Goal: Find specific page/section: Find specific page/section

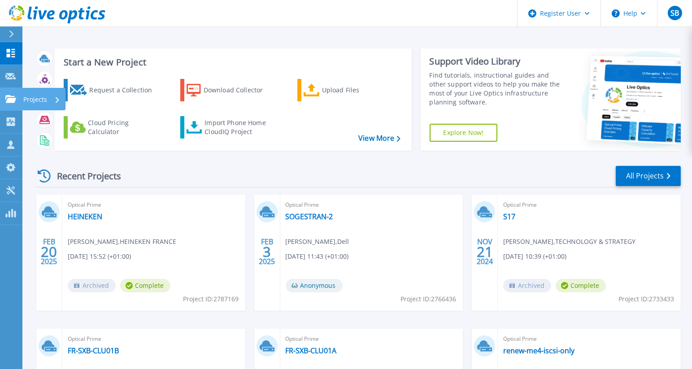
click at [15, 96] on icon at bounding box center [10, 99] width 11 height 8
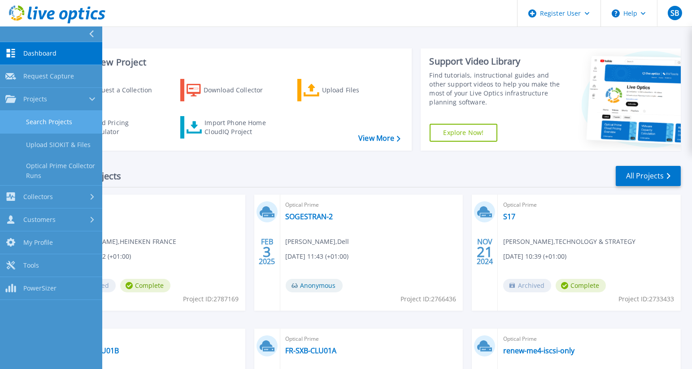
click at [48, 118] on link "Search Projects" at bounding box center [51, 122] width 102 height 23
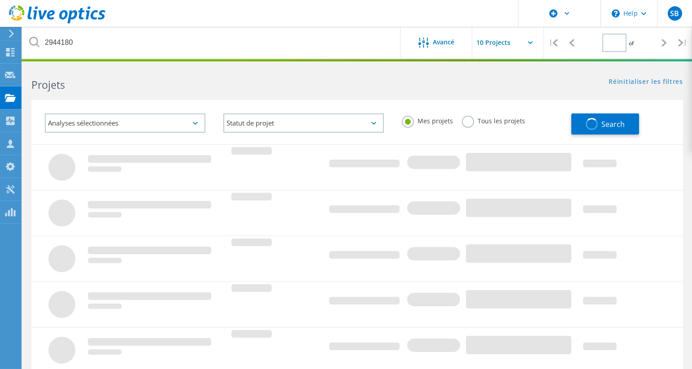
type input "1"
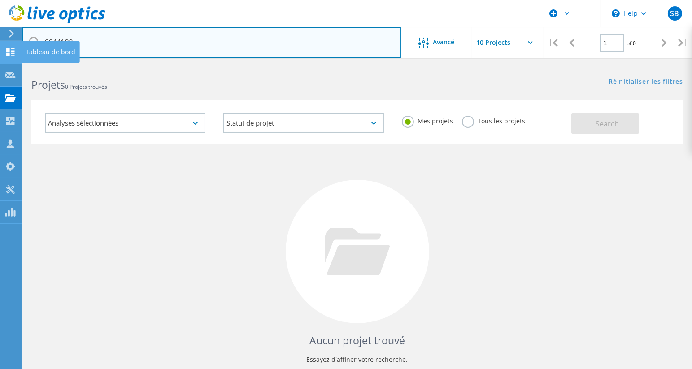
drag, startPoint x: 146, startPoint y: 43, endPoint x: 21, endPoint y: 48, distance: 125.2
click at [21, 65] on div "\n Help Explore Helpful Articles Contact Support SB Utilisateur Dell Samuel Buv…" at bounding box center [346, 239] width 692 height 348
paste input "nathalie.berniernoel@leszelles.fr"
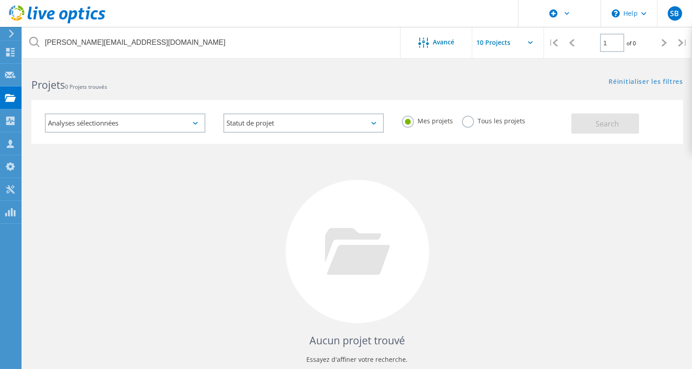
click at [472, 123] on label "Tous les projets" at bounding box center [493, 120] width 63 height 9
click at [0, 0] on input "Tous les projets" at bounding box center [0, 0] width 0 height 0
click at [585, 122] on button "Search" at bounding box center [605, 123] width 68 height 20
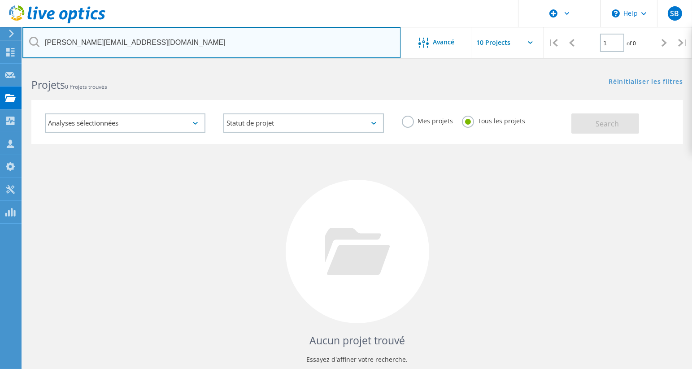
drag, startPoint x: 155, startPoint y: 41, endPoint x: -2, endPoint y: 23, distance: 158.0
click at [0, 23] on html "\n Help Explore Helpful Articles Contact Support SB Utilisateur Dell Samuel Buv…" at bounding box center [346, 206] width 692 height 413
paste input "thibault.paquotte"
type input "thibault.paquotte@leszelles.fr"
